Goal: Communication & Community: Answer question/provide support

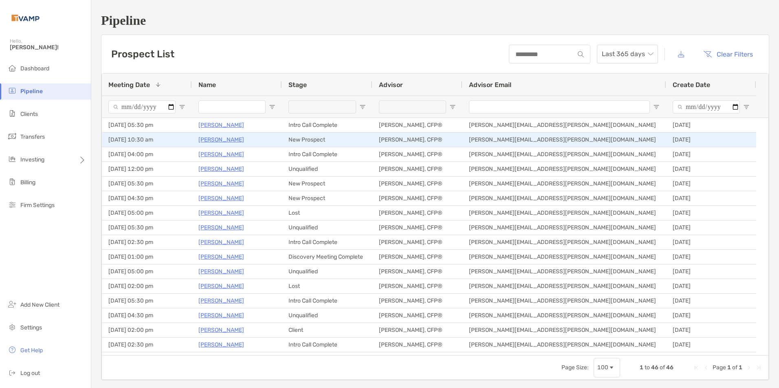
click at [210, 140] on p "[PERSON_NAME]" at bounding box center [221, 140] width 46 height 10
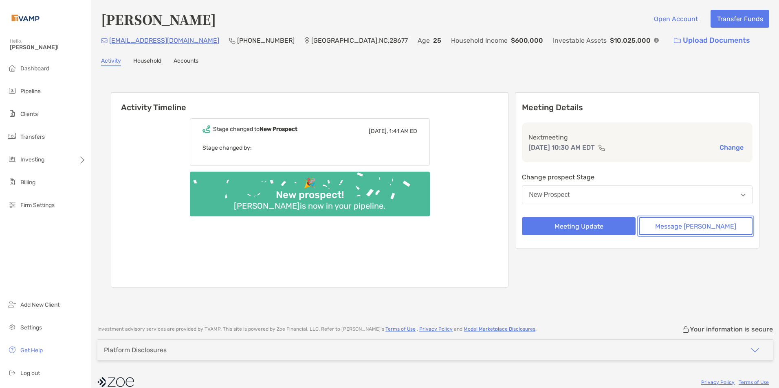
click at [670, 230] on button "Message Zoe" at bounding box center [696, 226] width 114 height 18
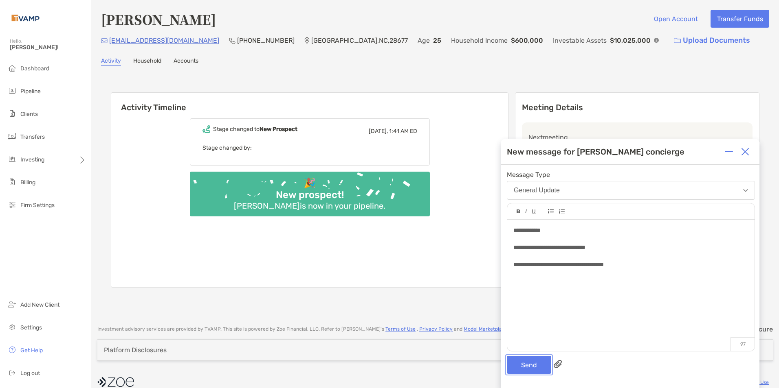
click at [533, 360] on button "Send" at bounding box center [529, 365] width 44 height 18
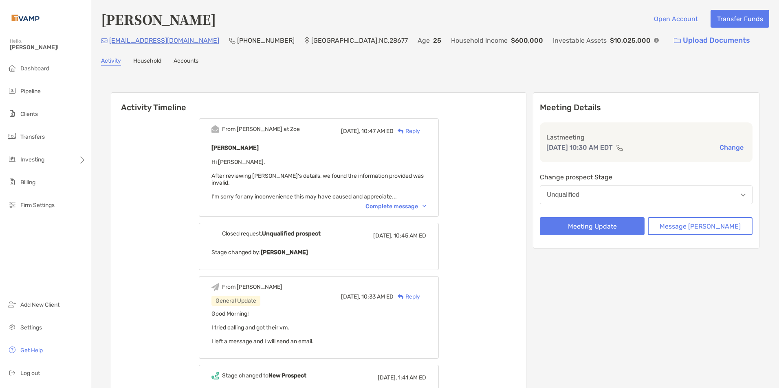
click at [426, 203] on div "Complete message" at bounding box center [395, 206] width 61 height 7
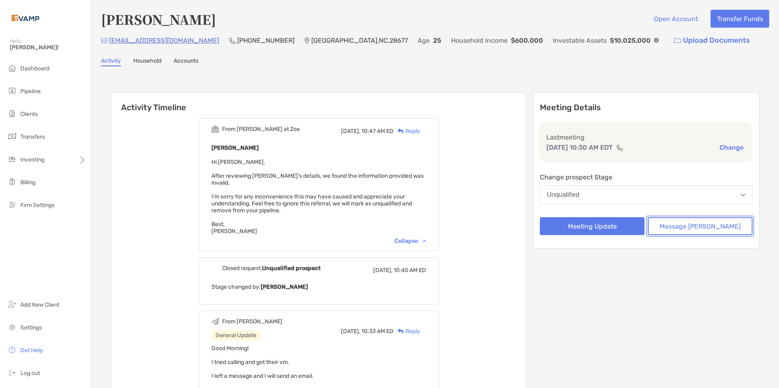
click at [699, 226] on button "Message [PERSON_NAME]" at bounding box center [699, 226] width 105 height 18
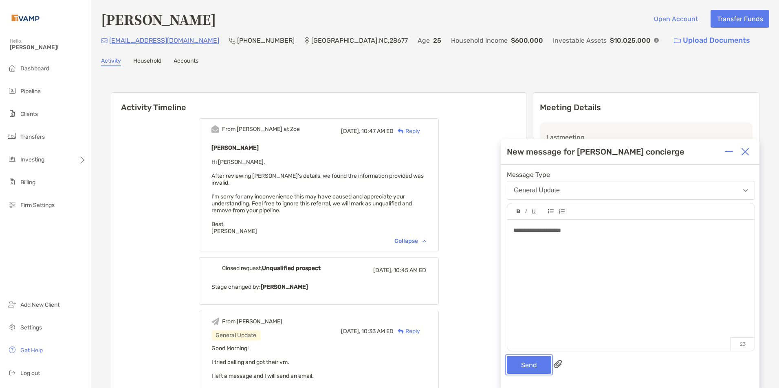
click at [520, 362] on button "Send" at bounding box center [529, 365] width 44 height 18
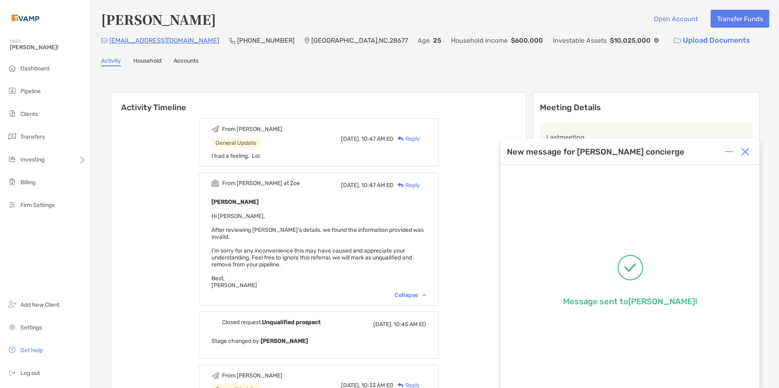
click at [746, 149] on img at bounding box center [745, 152] width 8 height 8
